Goal: Check status

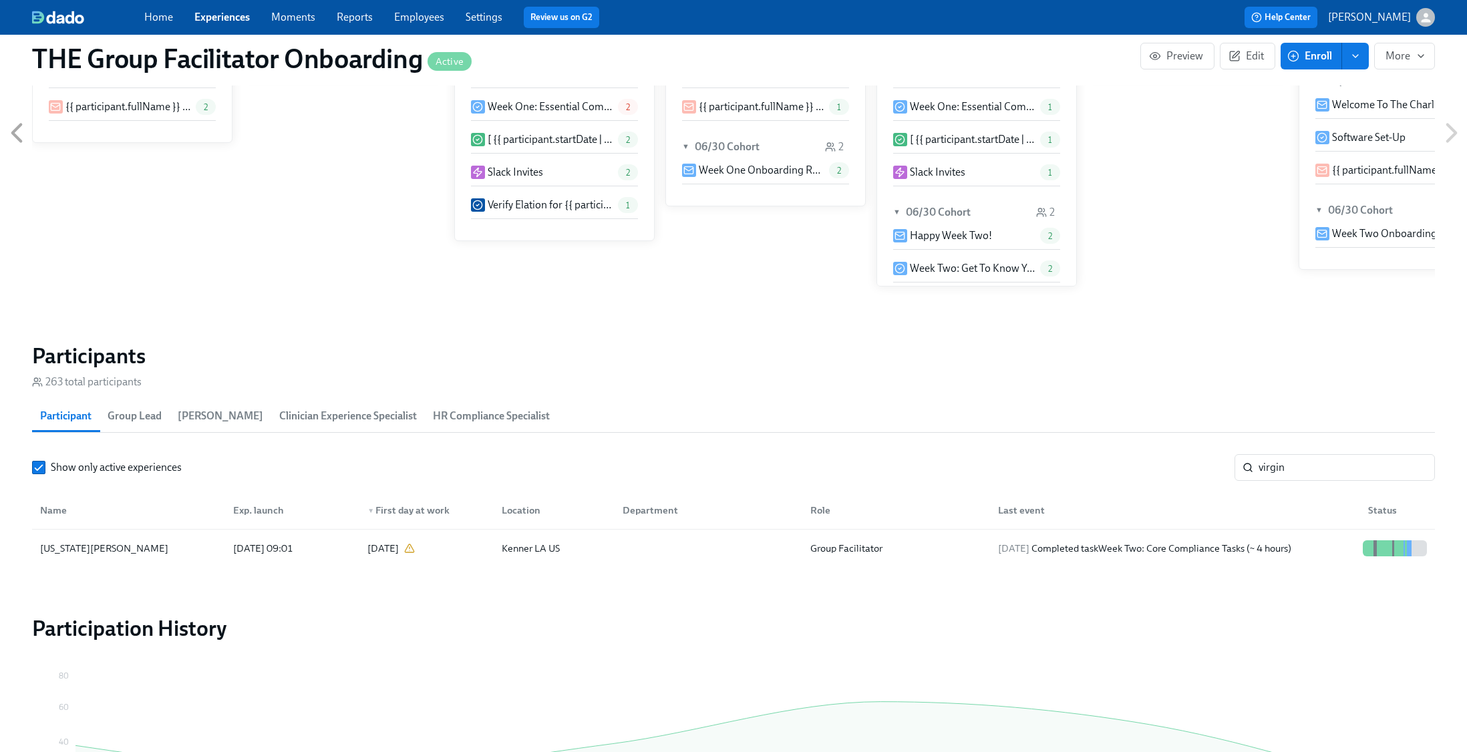
scroll to position [0, 18641]
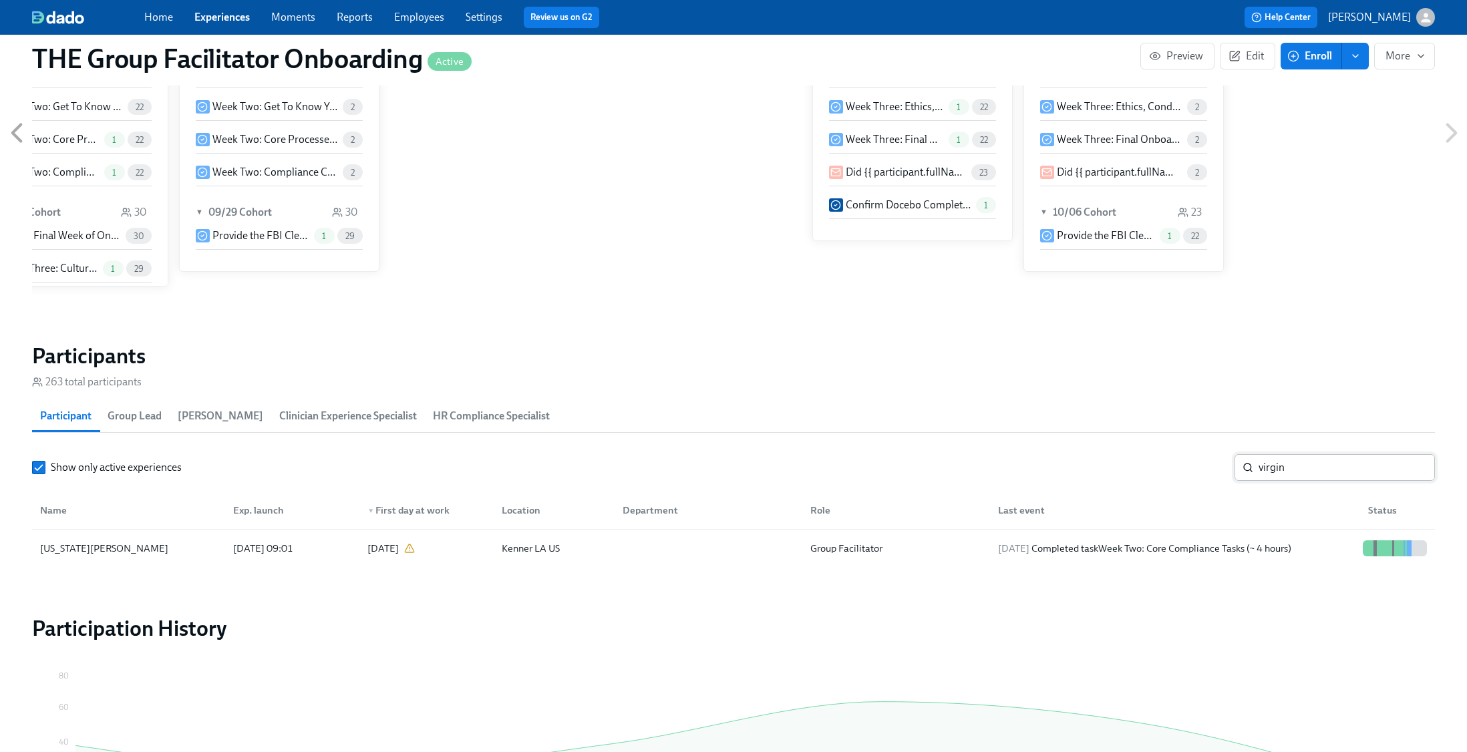
click at [1296, 465] on input "virgin" at bounding box center [1347, 467] width 176 height 27
type input "belc"
click at [1182, 552] on div "2025/10/05 Completed task Schedule Onboarding Check-Out!" at bounding box center [1119, 548] width 253 height 16
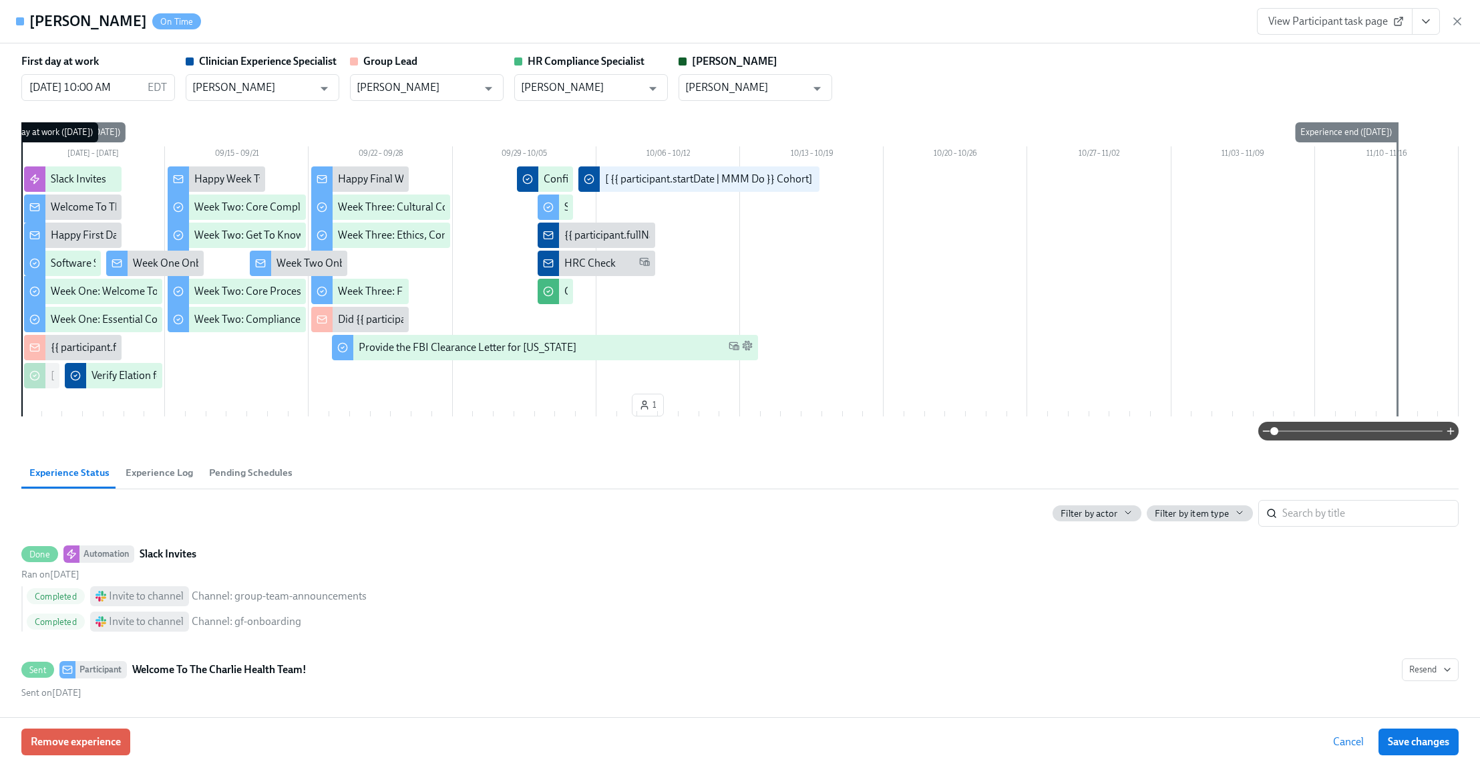
click at [1420, 21] on icon "View task page" at bounding box center [1426, 21] width 13 height 13
click at [1395, 51] on link "View Clinician Experience Specialist task page" at bounding box center [1348, 52] width 206 height 15
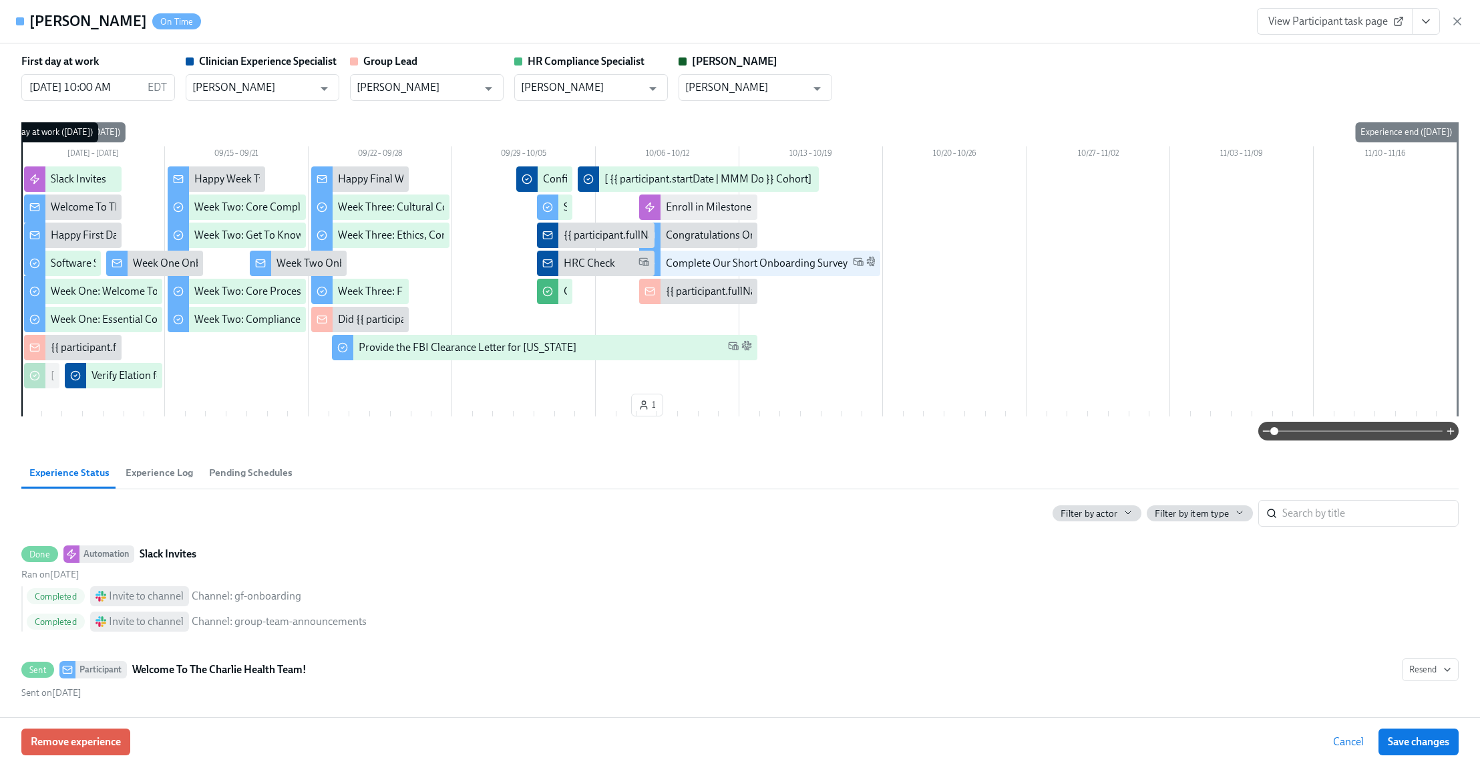
click at [1454, 25] on icon "button" at bounding box center [1457, 21] width 7 height 7
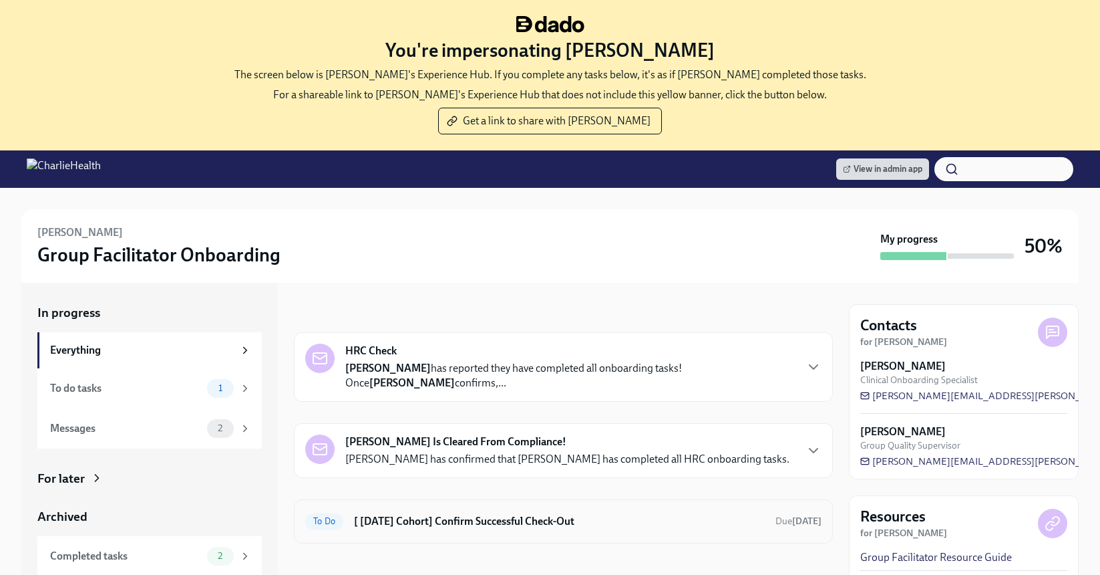
click at [487, 528] on div "To Do [ [DATE] Cohort] Confirm Successful Check-Out Due [DATE]" at bounding box center [563, 520] width 516 height 21
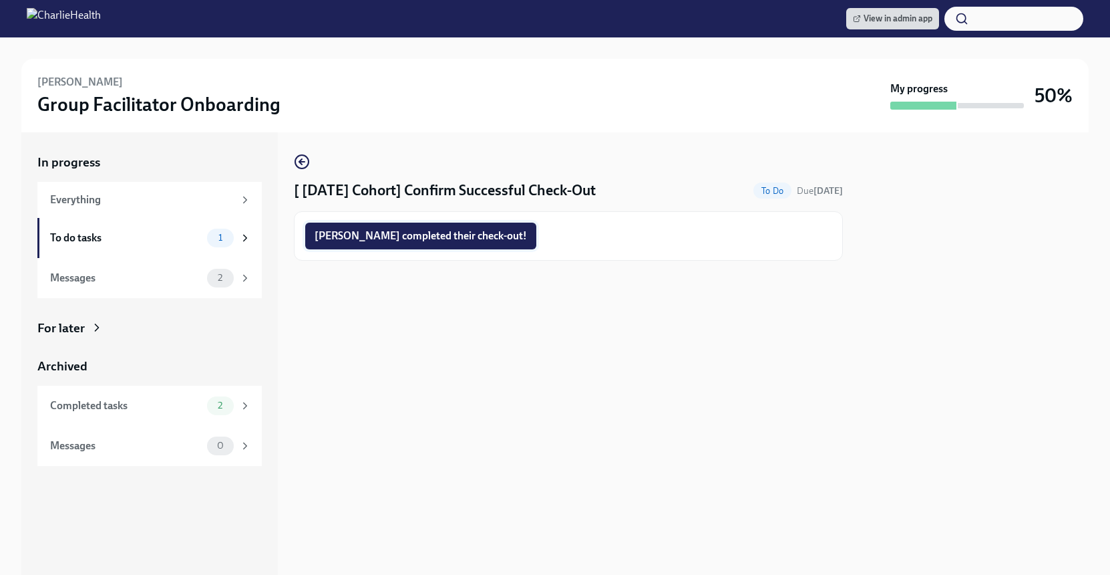
click at [436, 230] on span "[PERSON_NAME] completed their check-out!" at bounding box center [421, 235] width 212 height 13
